Goal: Find specific page/section: Find specific page/section

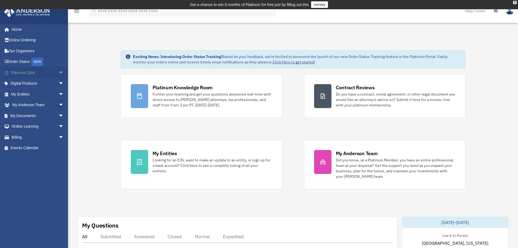
click at [60, 74] on span "arrow_drop_down" at bounding box center [63, 72] width 11 height 11
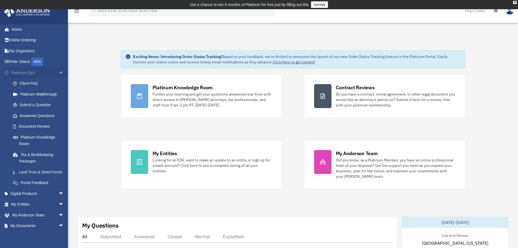
click at [60, 73] on span "arrow_drop_up" at bounding box center [63, 72] width 11 height 11
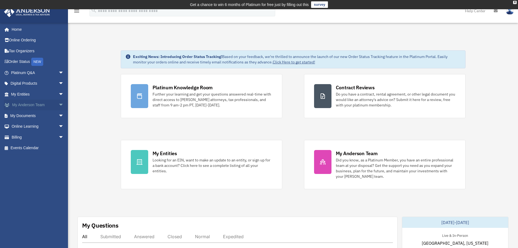
click at [58, 104] on span "arrow_drop_down" at bounding box center [63, 105] width 11 height 11
click at [58, 104] on span "arrow_drop_up" at bounding box center [63, 105] width 11 height 11
click at [61, 118] on span "arrow_drop_down" at bounding box center [63, 115] width 11 height 11
click at [58, 116] on span "arrow_drop_up" at bounding box center [63, 115] width 11 height 11
click at [58, 118] on span "arrow_drop_down" at bounding box center [63, 115] width 11 height 11
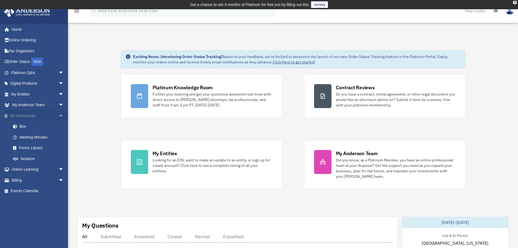
click at [58, 117] on span "arrow_drop_up" at bounding box center [63, 115] width 11 height 11
click at [59, 118] on span "arrow_drop_down" at bounding box center [63, 115] width 11 height 11
click at [46, 133] on link "Meeting Minutes" at bounding box center [40, 137] width 64 height 11
